Goal: Information Seeking & Learning: Learn about a topic

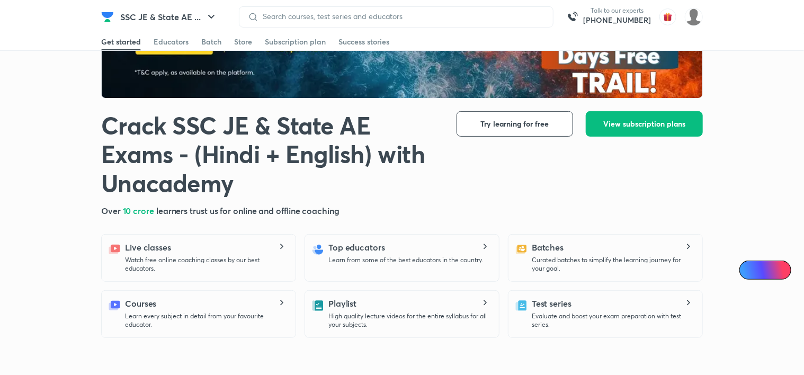
scroll to position [146, 0]
click at [517, 123] on span "Try learning for free" at bounding box center [515, 124] width 68 height 11
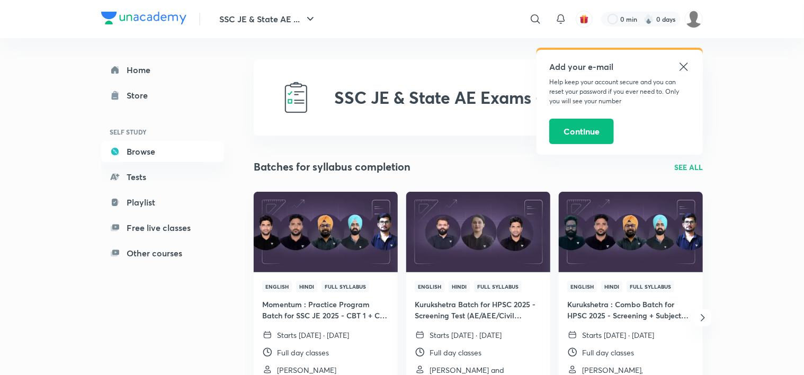
click at [685, 67] on icon at bounding box center [684, 67] width 8 height 8
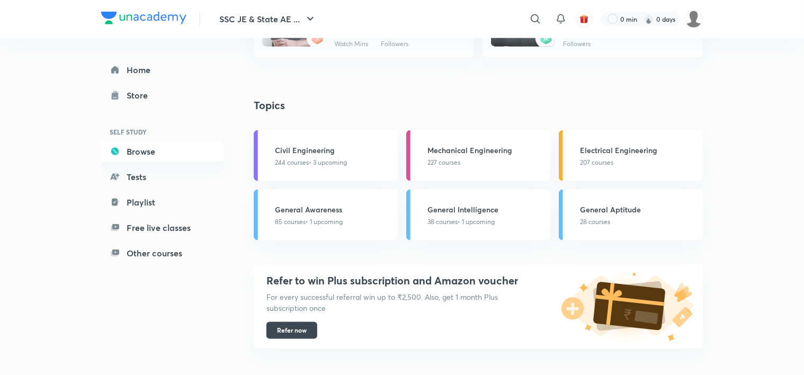
scroll to position [663, 0]
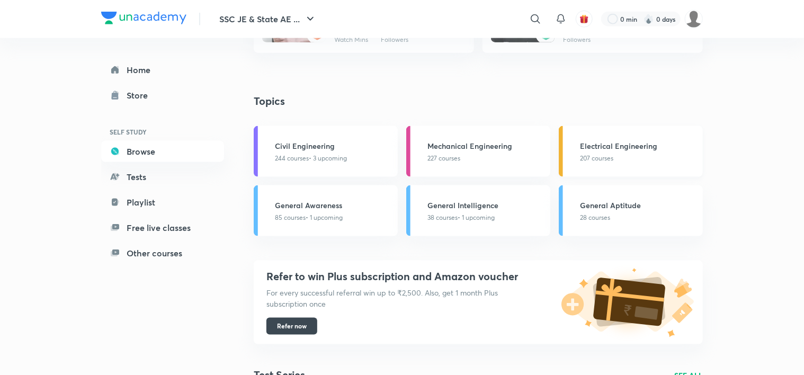
click at [606, 146] on h3 "Electrical Engineering" at bounding box center [638, 145] width 117 height 11
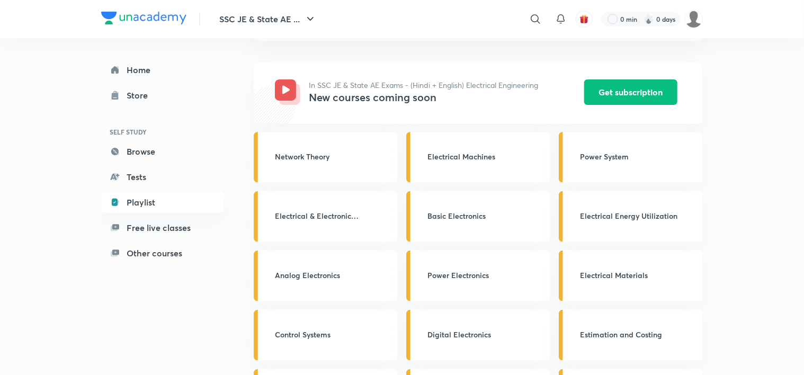
scroll to position [99, 0]
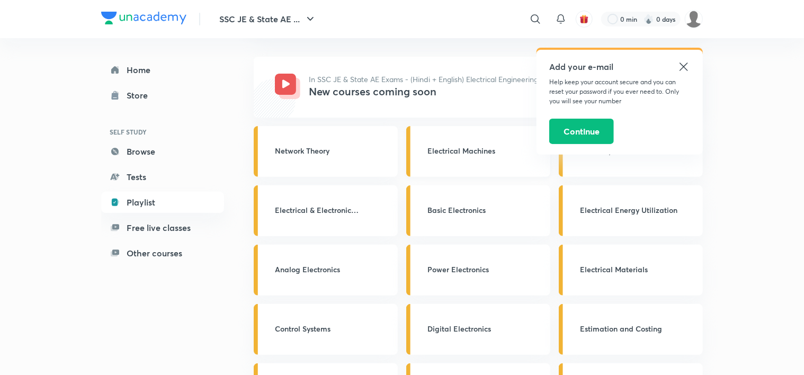
click at [455, 163] on link "Electrical Machines" at bounding box center [478, 151] width 144 height 51
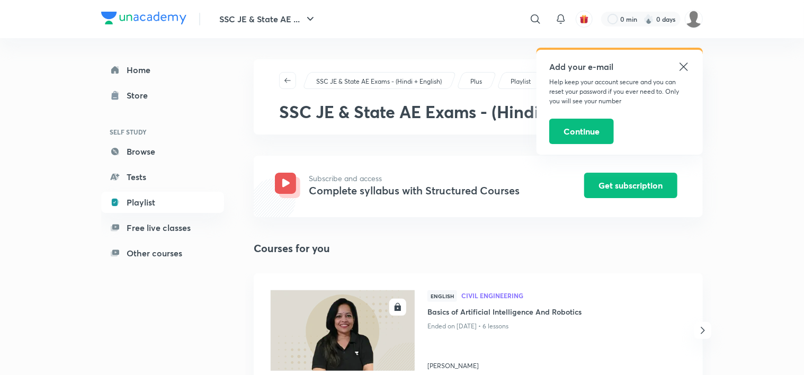
click at [685, 62] on icon at bounding box center [684, 66] width 13 height 13
click at [685, 62] on div "SSC JE & State AE Exams - (Hindi + English) Plus Playlist Electrical Engineerin…" at bounding box center [478, 96] width 449 height 75
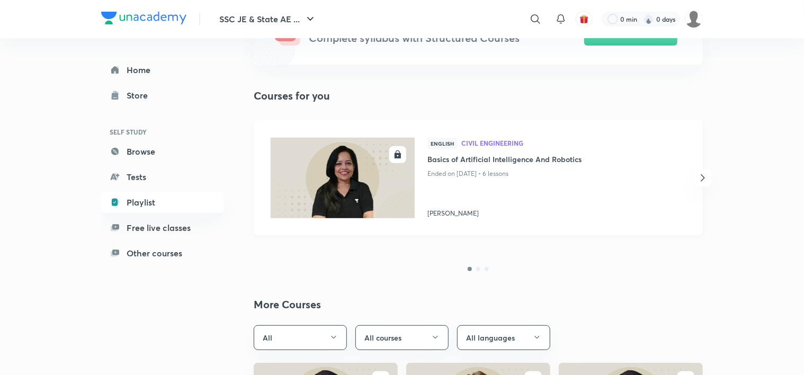
scroll to position [159, 0]
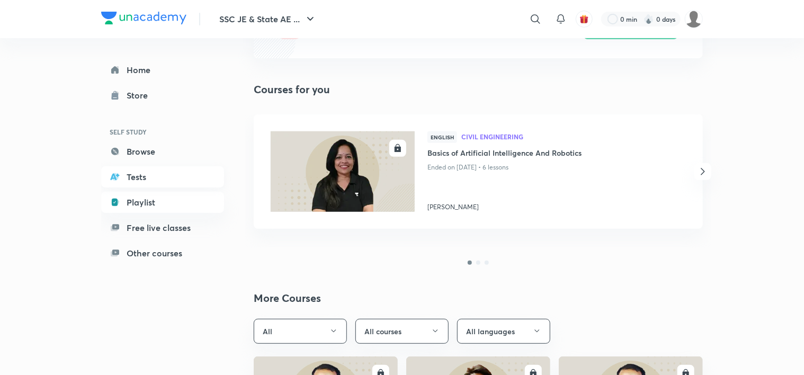
click at [157, 179] on link "Tests" at bounding box center [162, 176] width 123 height 21
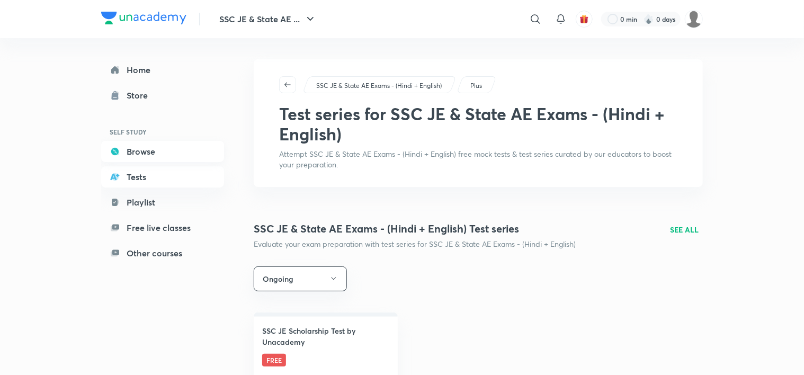
click at [165, 156] on link "Browse" at bounding box center [162, 151] width 123 height 21
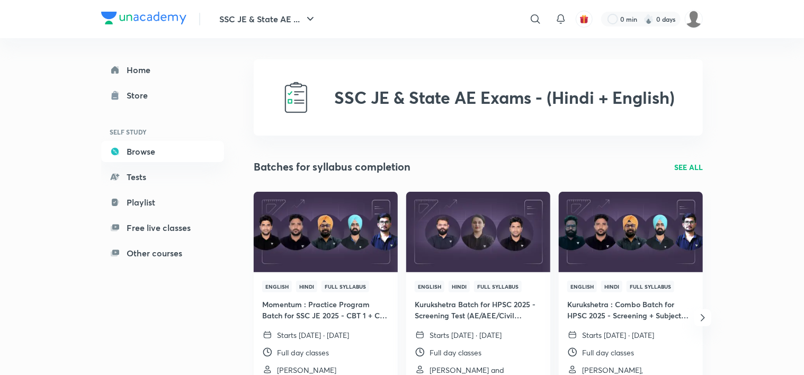
click at [325, 234] on img at bounding box center [325, 232] width 147 height 82
